Goal: Navigation & Orientation: Find specific page/section

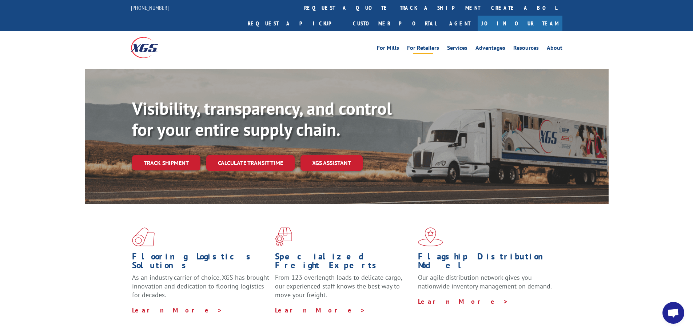
click at [438, 45] on link "For Retailers" at bounding box center [423, 49] width 32 height 8
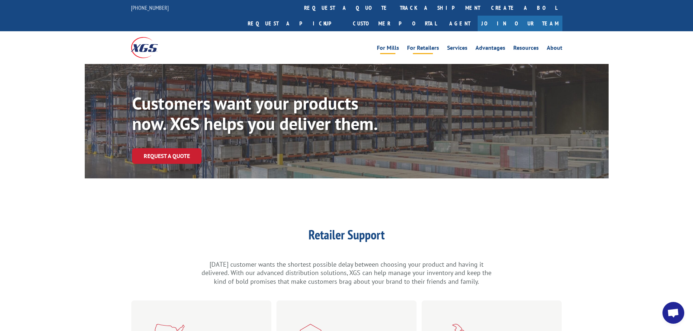
click at [390, 45] on link "For Mills" at bounding box center [388, 49] width 22 height 8
